Goal: Task Accomplishment & Management: Manage account settings

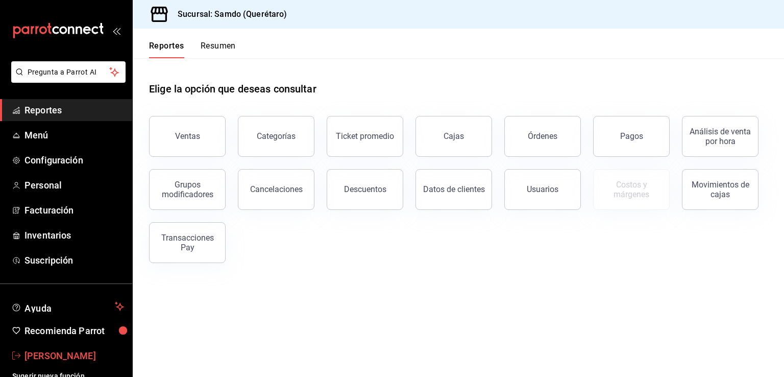
click at [52, 353] on span "Alejandro Telpalo" at bounding box center [75, 356] width 100 height 14
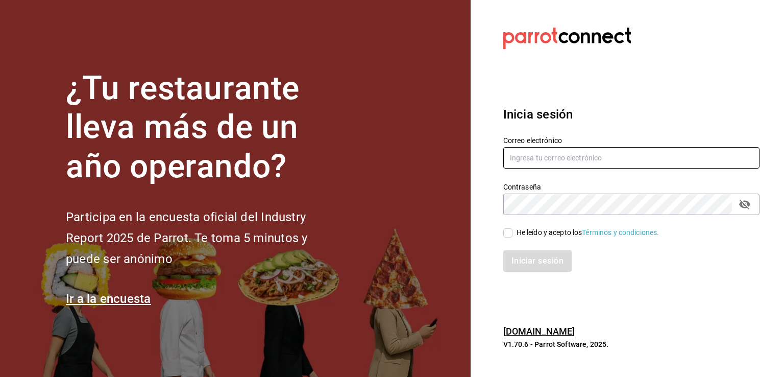
click at [552, 156] on input "text" at bounding box center [632, 157] width 256 height 21
paste input "guipocha.chapu@gmail.com"
type input "guipocha.chapu@gmail.com"
click at [513, 230] on span "He leído y acepto los Términos y condiciones." at bounding box center [586, 232] width 147 height 11
click at [513, 230] on input "He leído y acepto los Términos y condiciones." at bounding box center [508, 232] width 9 height 9
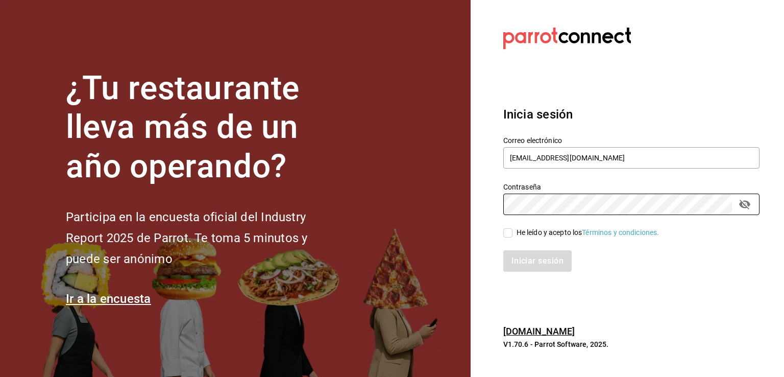
checkbox input "true"
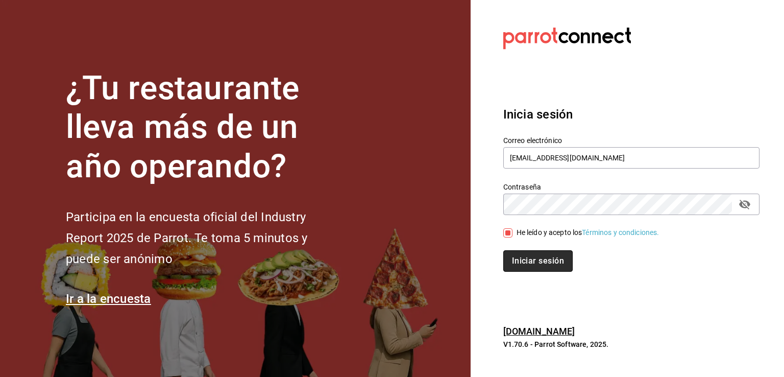
click at [533, 254] on button "Iniciar sesión" at bounding box center [538, 260] width 69 height 21
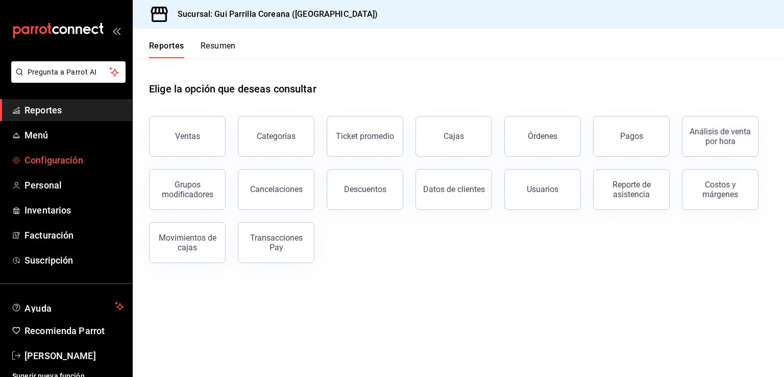
click at [60, 164] on span "Configuración" at bounding box center [75, 160] width 100 height 14
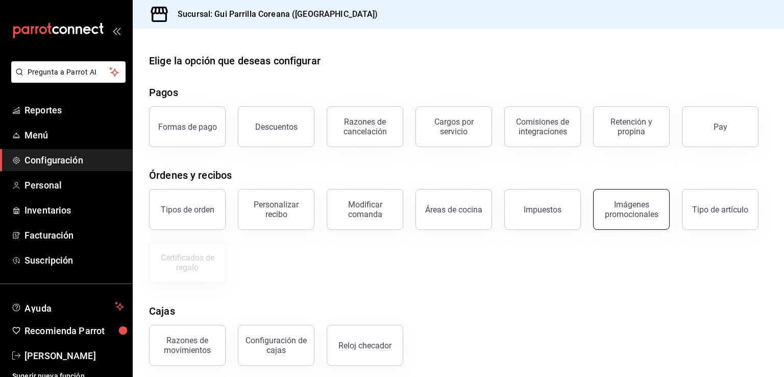
click at [652, 210] on div "Imágenes promocionales" at bounding box center [631, 209] width 63 height 19
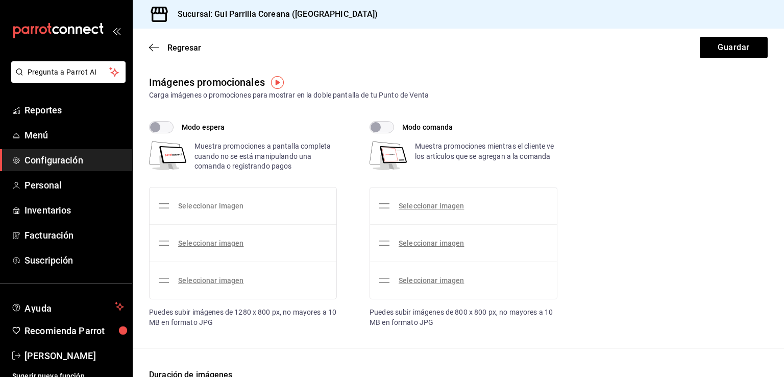
click at [202, 205] on link "Seleccionar imagen" at bounding box center [210, 206] width 65 height 8
click at [0, 0] on input "Seleccionar imagen" at bounding box center [0, 0] width 0 height 0
click at [165, 123] on input "Modo espera" at bounding box center [155, 127] width 37 height 12
checkbox input "true"
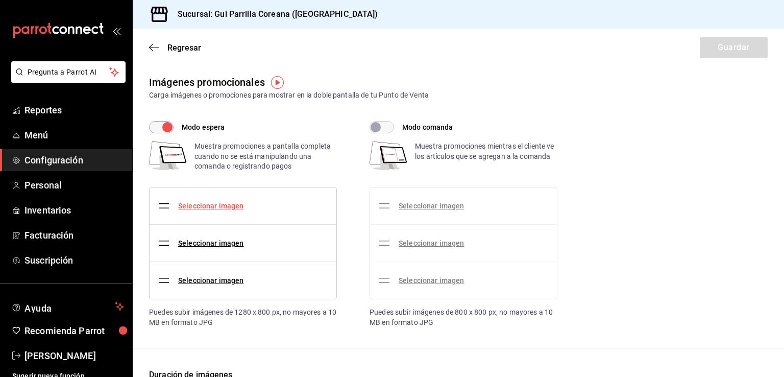
click at [214, 202] on link "Seleccionar imagen" at bounding box center [210, 206] width 65 height 8
click at [0, 0] on input "Seleccionar imagen" at bounding box center [0, 0] width 0 height 0
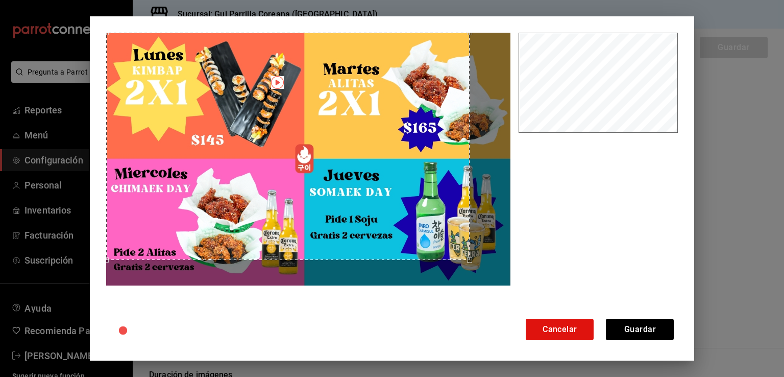
click at [243, 120] on div "Use the arrow keys to move the crop selection area" at bounding box center [288, 146] width 364 height 227
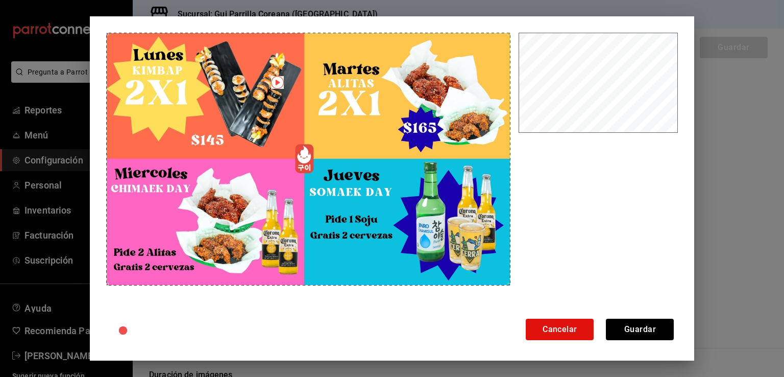
click at [578, 327] on div "Cancelar Guardar" at bounding box center [392, 188] width 605 height 344
click at [660, 329] on button "Guardar" at bounding box center [640, 329] width 68 height 21
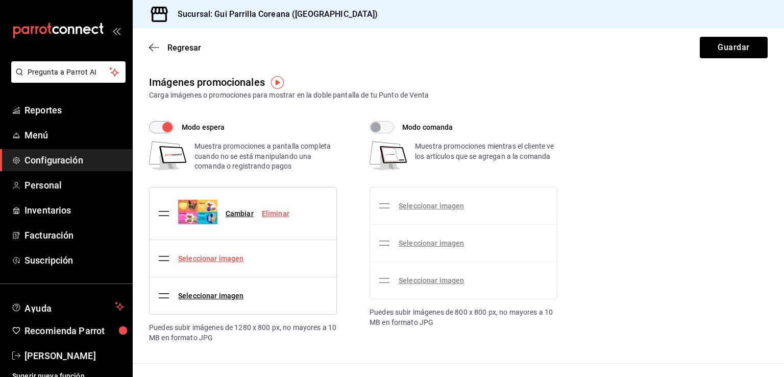
click at [214, 260] on link "Seleccionar imagen" at bounding box center [210, 258] width 65 height 8
click at [0, 0] on input "Seleccionar imagen" at bounding box center [0, 0] width 0 height 0
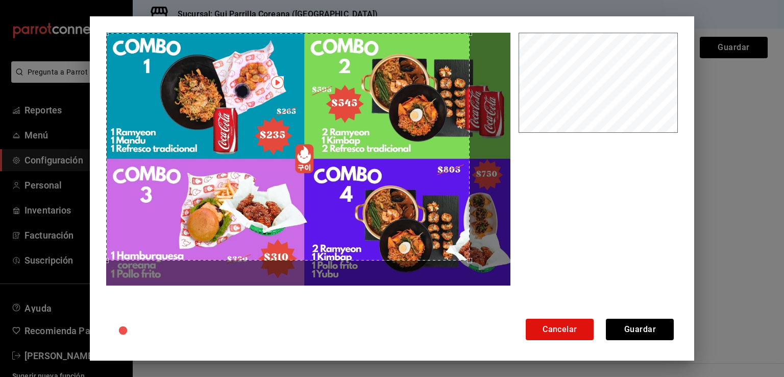
click at [106, 53] on div "Use the arrow keys to move the crop selection area" at bounding box center [288, 146] width 364 height 227
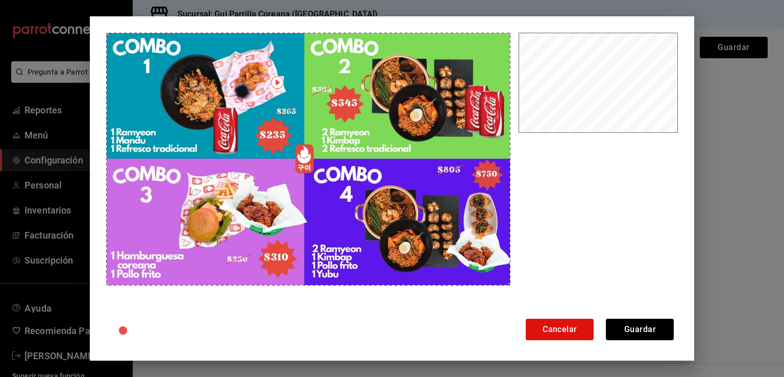
click at [581, 331] on div "Cancelar Guardar" at bounding box center [392, 188] width 605 height 344
click at [654, 325] on button "Guardar" at bounding box center [640, 329] width 68 height 21
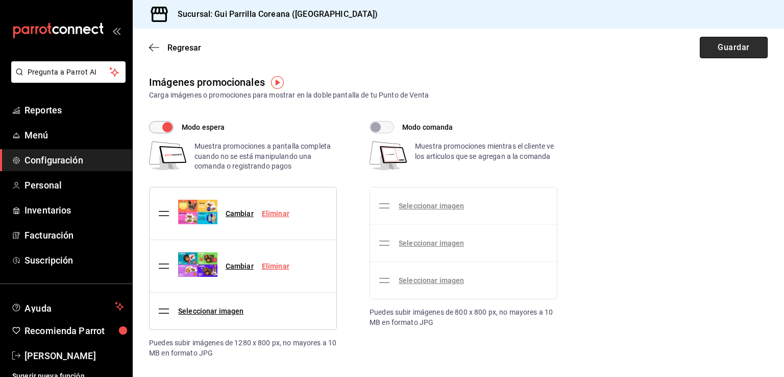
click at [722, 48] on button "Guardar" at bounding box center [734, 47] width 68 height 21
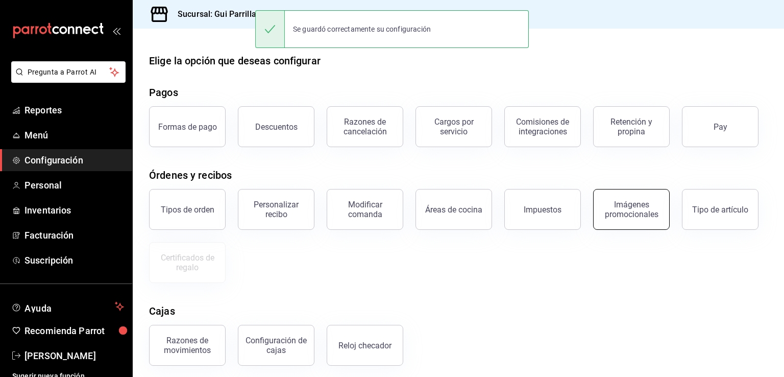
click at [646, 215] on div "Imágenes promocionales" at bounding box center [631, 209] width 63 height 19
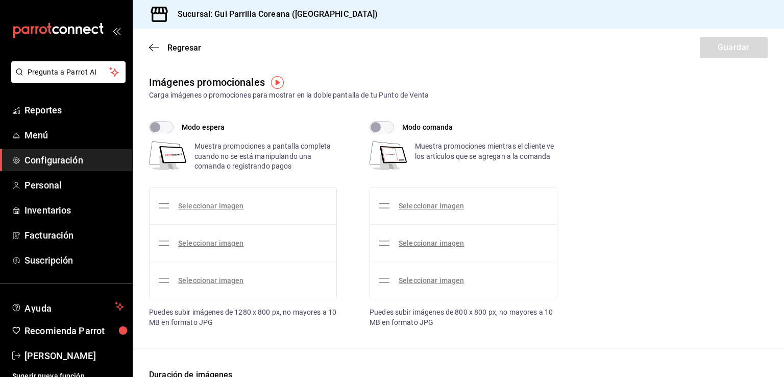
checkbox input "true"
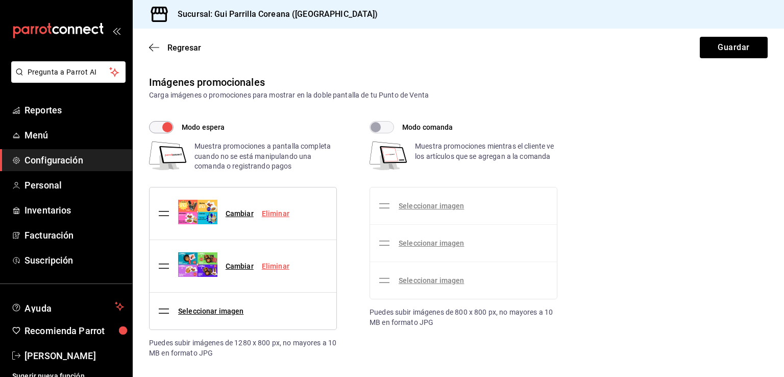
scroll to position [141, 0]
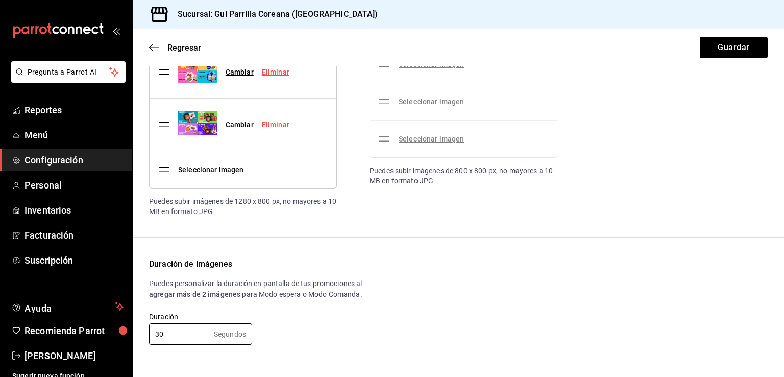
drag, startPoint x: 193, startPoint y: 331, endPoint x: 137, endPoint y: 331, distance: 55.7
click at [137, 331] on div "Imágenes promocionales Carga imágenes o promociones para mostrar en la doble pa…" at bounding box center [459, 147] width 652 height 428
type input "15"
click at [727, 45] on button "Guardar" at bounding box center [734, 47] width 68 height 21
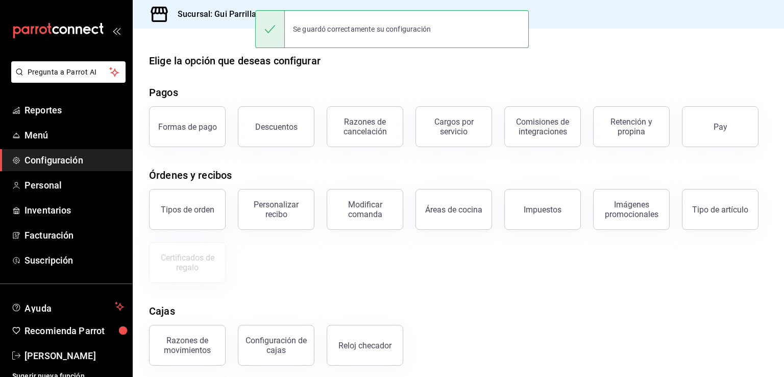
click at [523, 295] on div "Elige la opción que deseas configurar Pagos Formas de pago Descuentos Razones d…" at bounding box center [459, 250] width 652 height 395
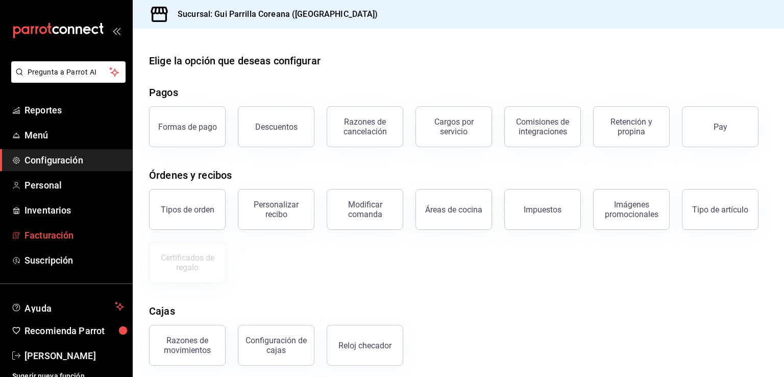
click at [62, 230] on span "Facturación" at bounding box center [75, 235] width 100 height 14
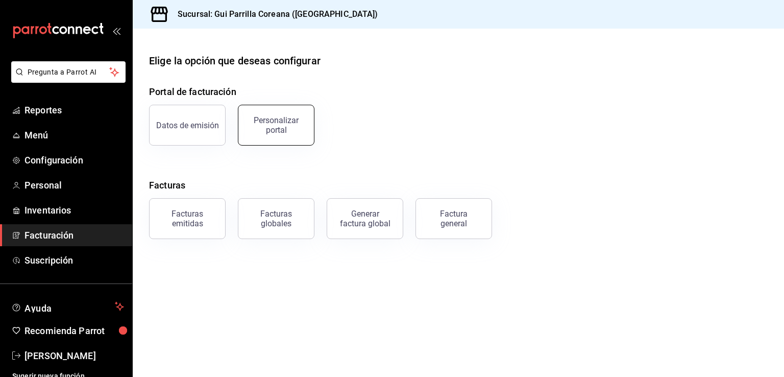
click at [271, 120] on div "Personalizar portal" at bounding box center [276, 124] width 63 height 19
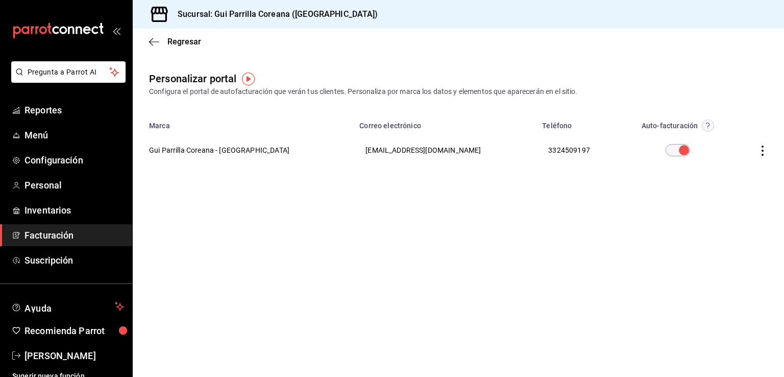
click at [760, 150] on icon "button" at bounding box center [763, 151] width 10 height 10
click at [702, 164] on span "Visitar sitio" at bounding box center [703, 163] width 50 height 9
click at [763, 149] on icon "button" at bounding box center [763, 151] width 10 height 10
click at [705, 155] on li "Visitar sitio" at bounding box center [717, 164] width 102 height 26
